Goal: Transaction & Acquisition: Purchase product/service

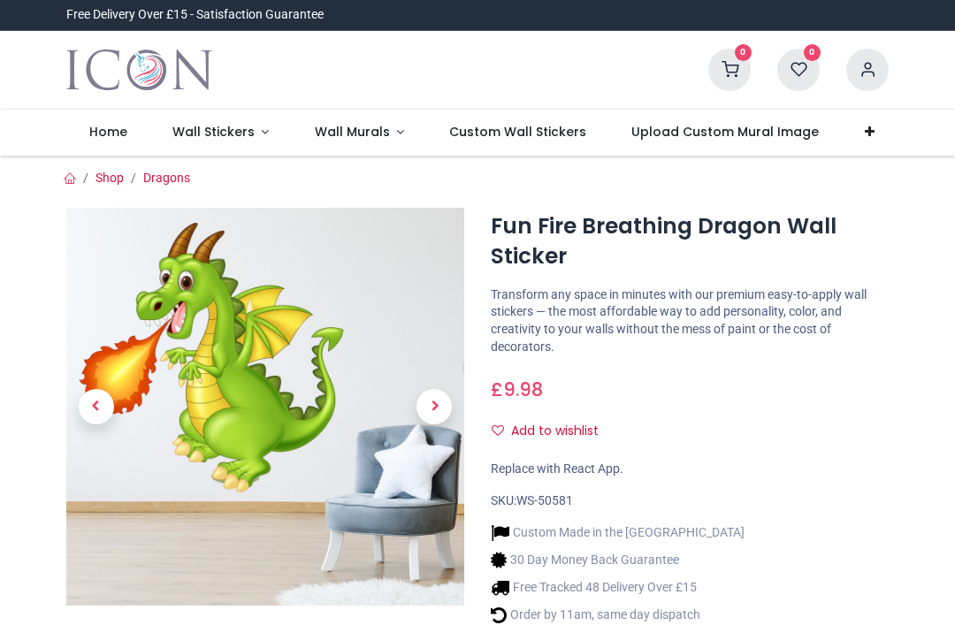
scroll to position [100, 0]
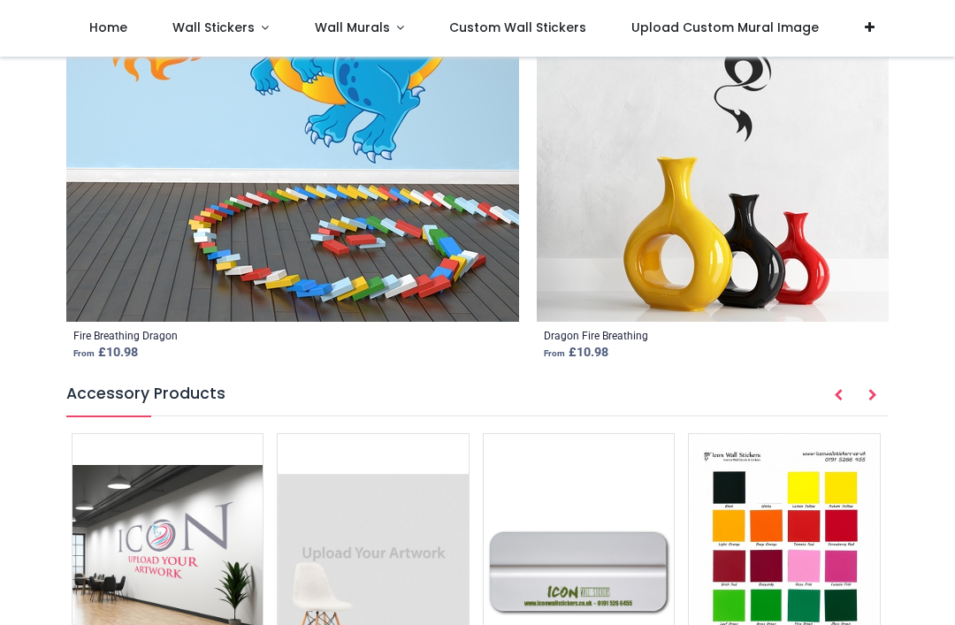
scroll to position [2050, 0]
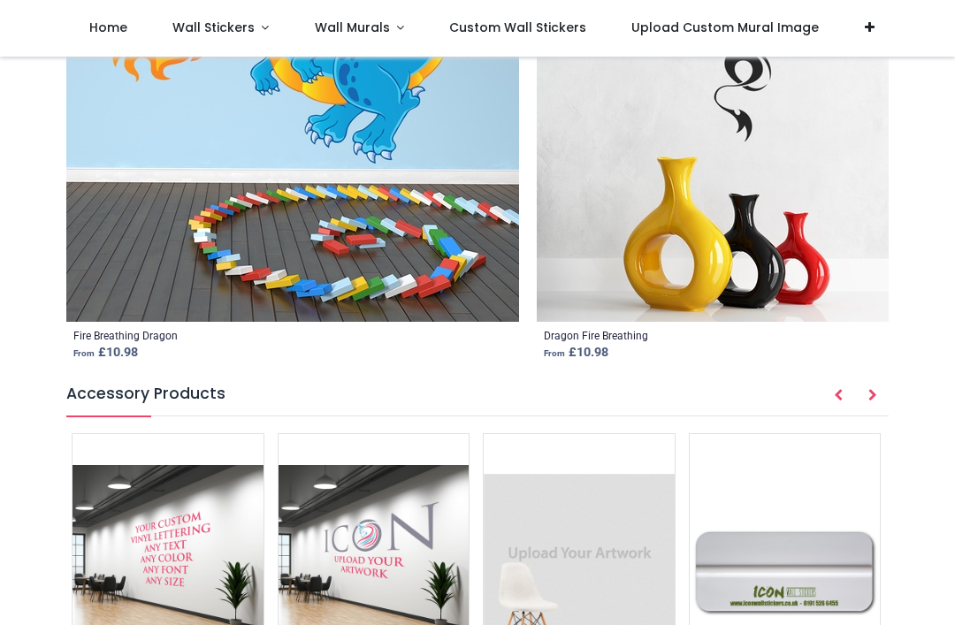
click at [387, 141] on img at bounding box center [292, 95] width 453 height 453
click at [398, 127] on img at bounding box center [292, 95] width 453 height 453
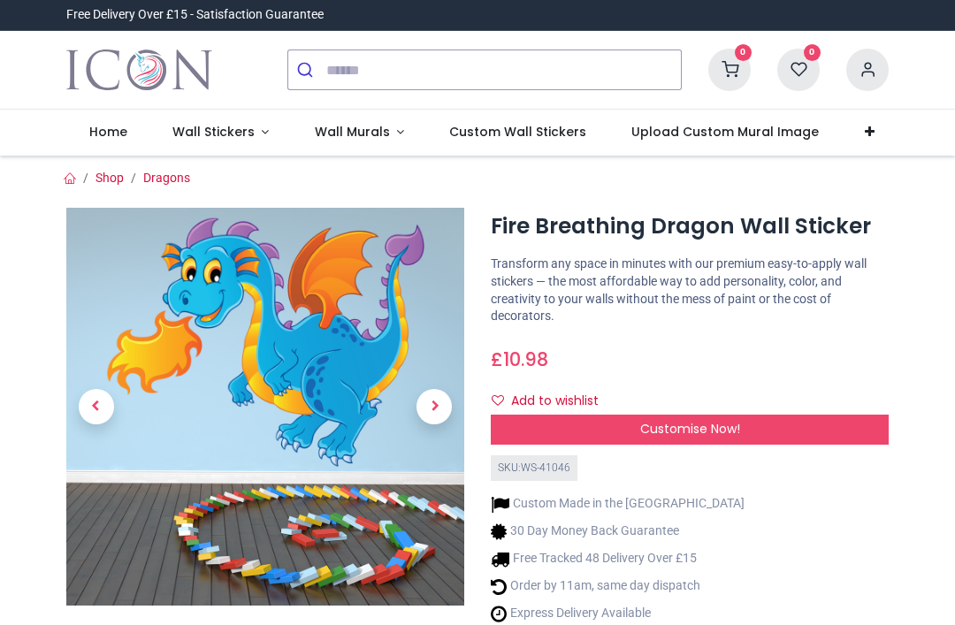
click at [744, 421] on div "Customise Now!" at bounding box center [690, 430] width 398 height 30
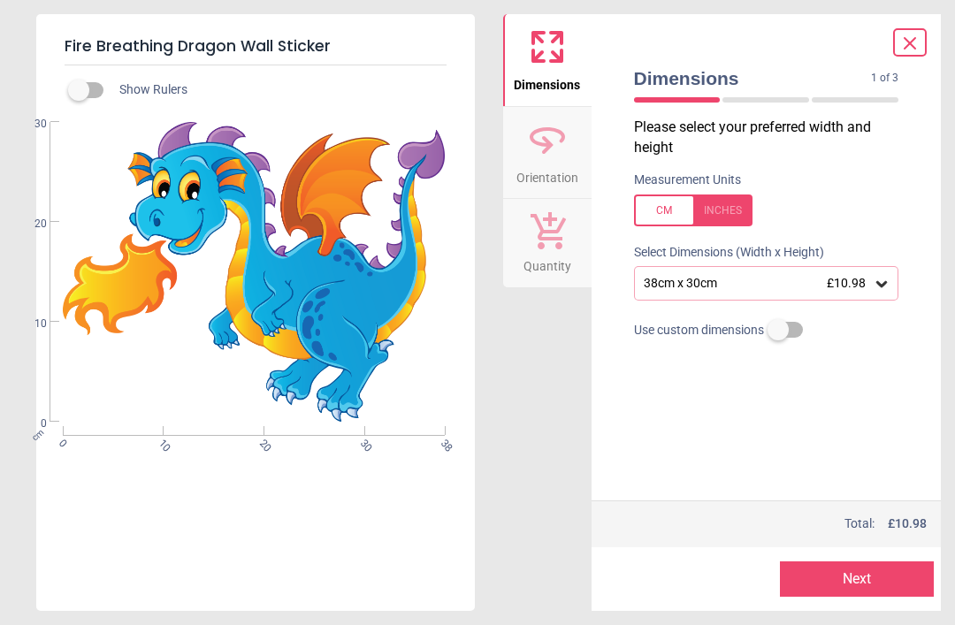
click at [665, 199] on div at bounding box center [693, 211] width 118 height 32
click at [671, 207] on div at bounding box center [693, 211] width 118 height 32
click at [882, 277] on icon at bounding box center [882, 284] width 18 height 18
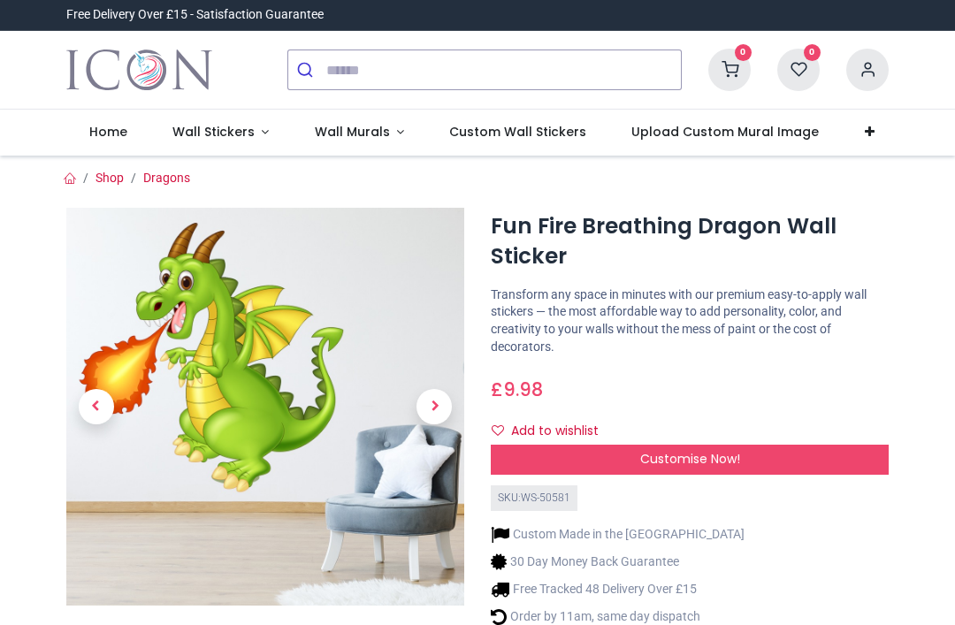
click at [734, 451] on span "Customise Now!" at bounding box center [690, 459] width 100 height 18
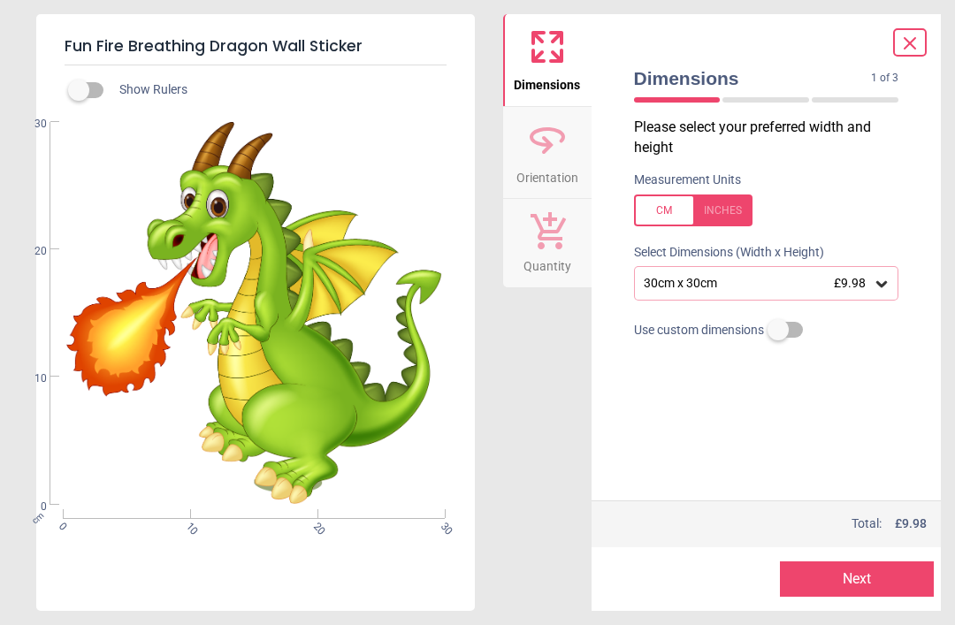
click at [669, 208] on div at bounding box center [693, 211] width 118 height 32
click at [667, 205] on div at bounding box center [693, 211] width 118 height 32
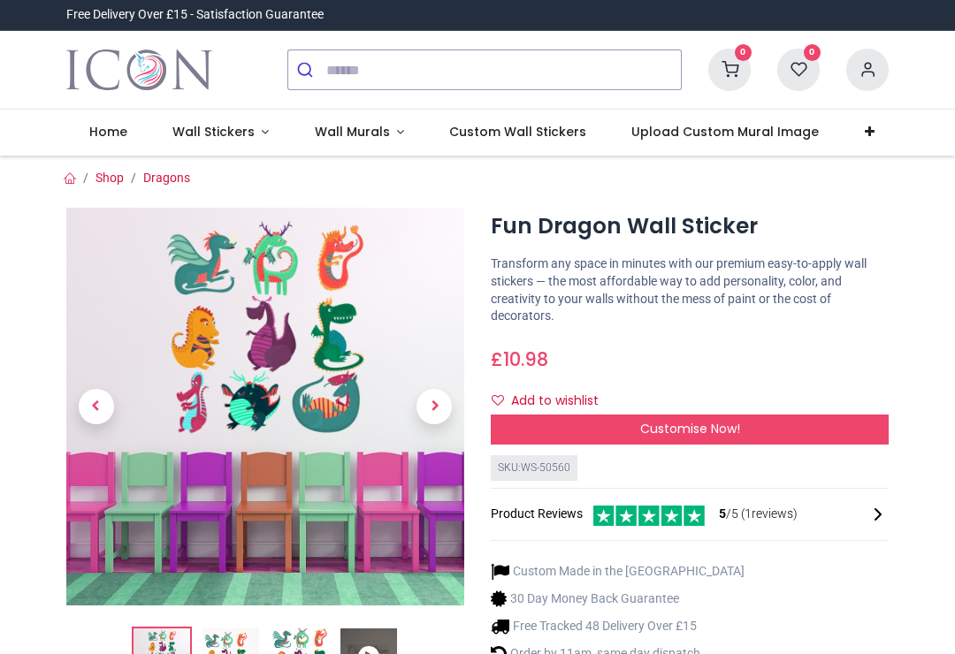
click at [723, 422] on span "Customise Now!" at bounding box center [690, 429] width 100 height 18
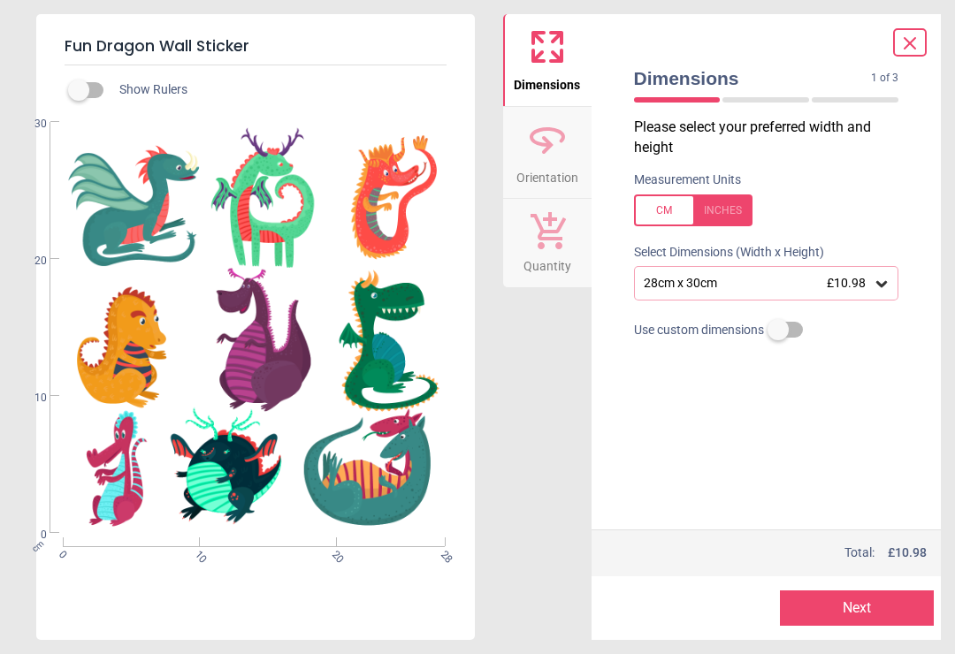
click at [853, 602] on button "Next" at bounding box center [857, 608] width 154 height 35
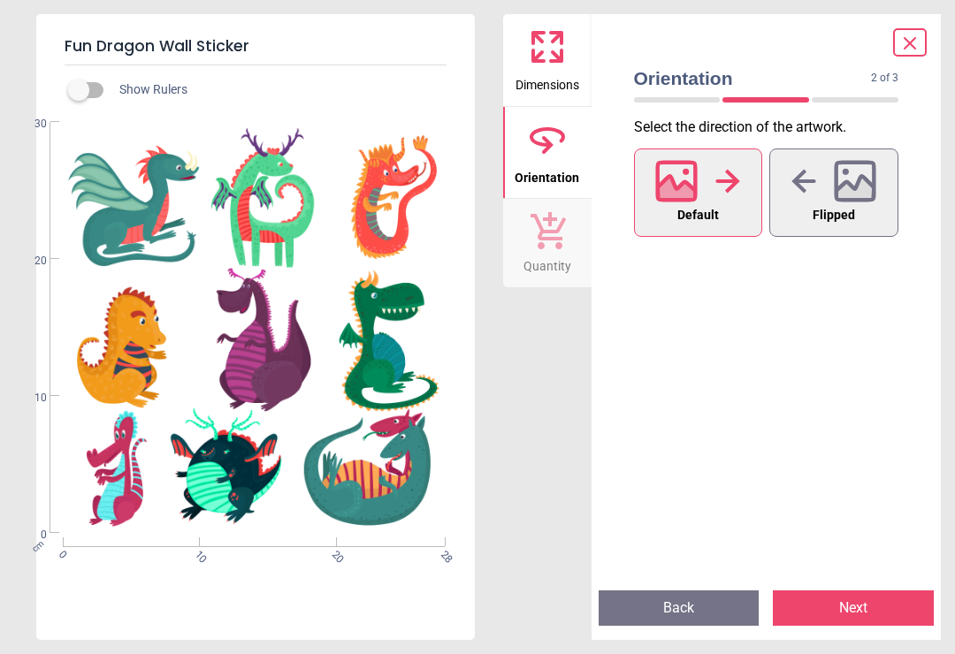
click at [909, 37] on icon at bounding box center [909, 43] width 21 height 21
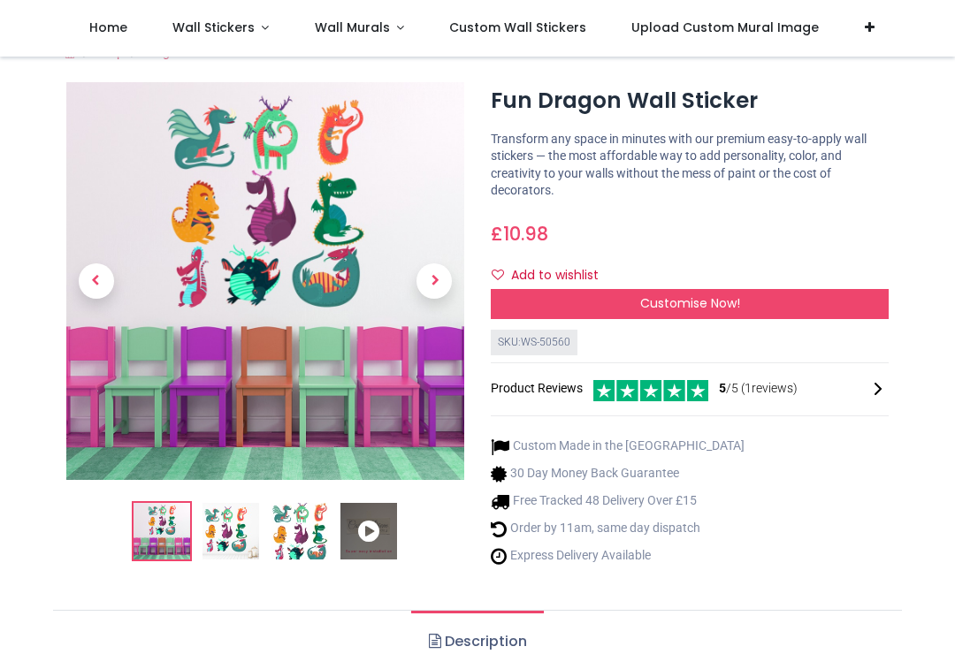
scroll to position [31, 0]
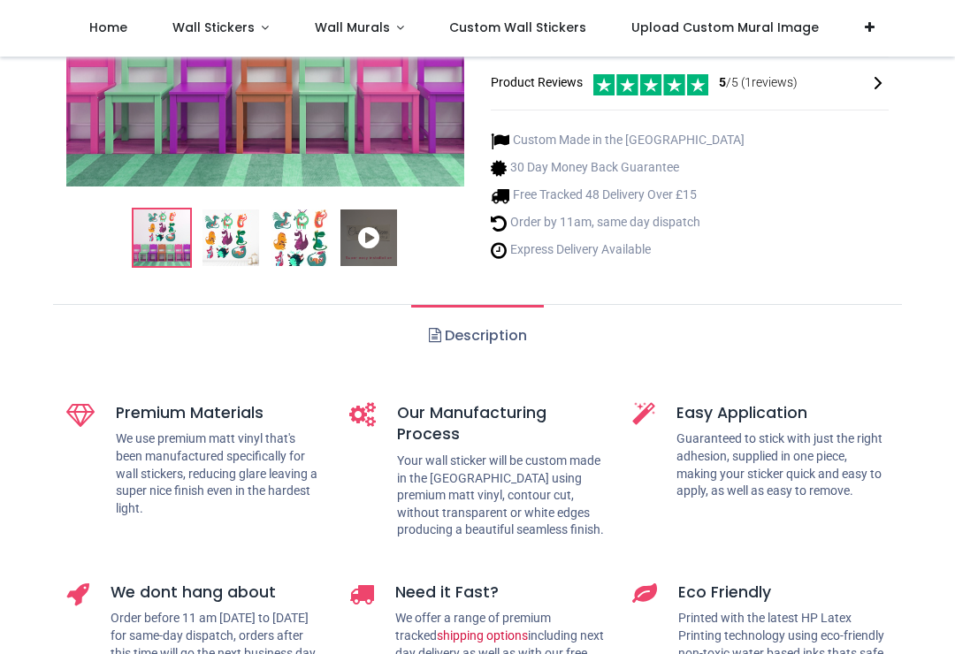
click at [160, 332] on ul "Description" at bounding box center [477, 335] width 849 height 63
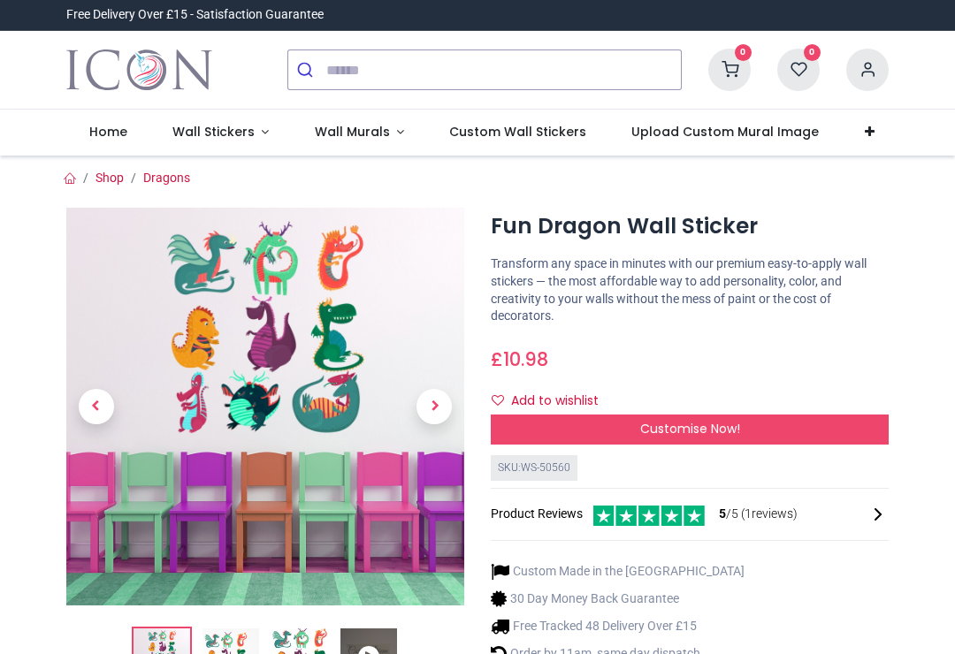
scroll to position [0, 0]
